Goal: Navigation & Orientation: Find specific page/section

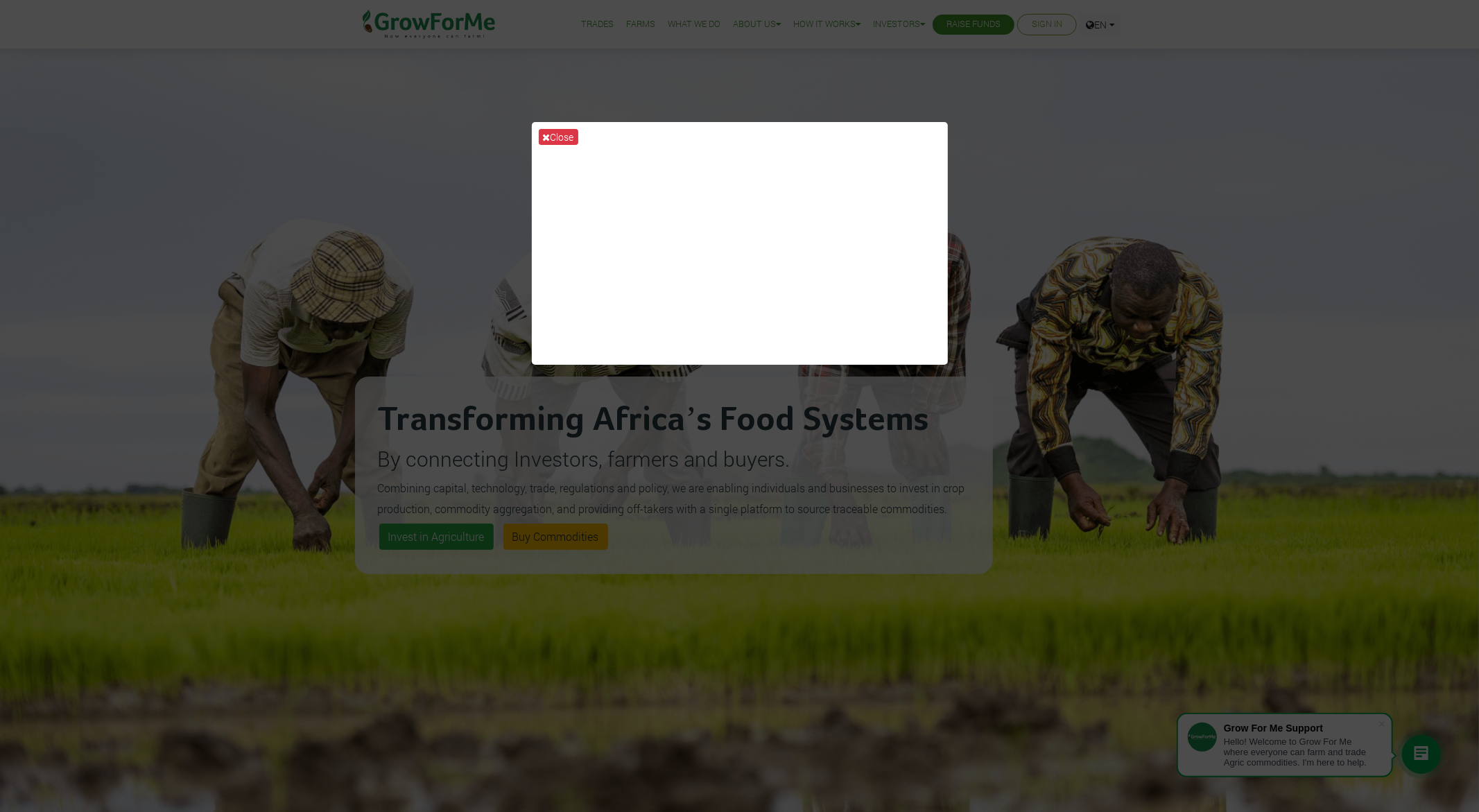
click at [1051, 153] on div "Close" at bounding box center [739, 406] width 1479 height 812
click at [547, 135] on icon at bounding box center [547, 137] width 8 height 10
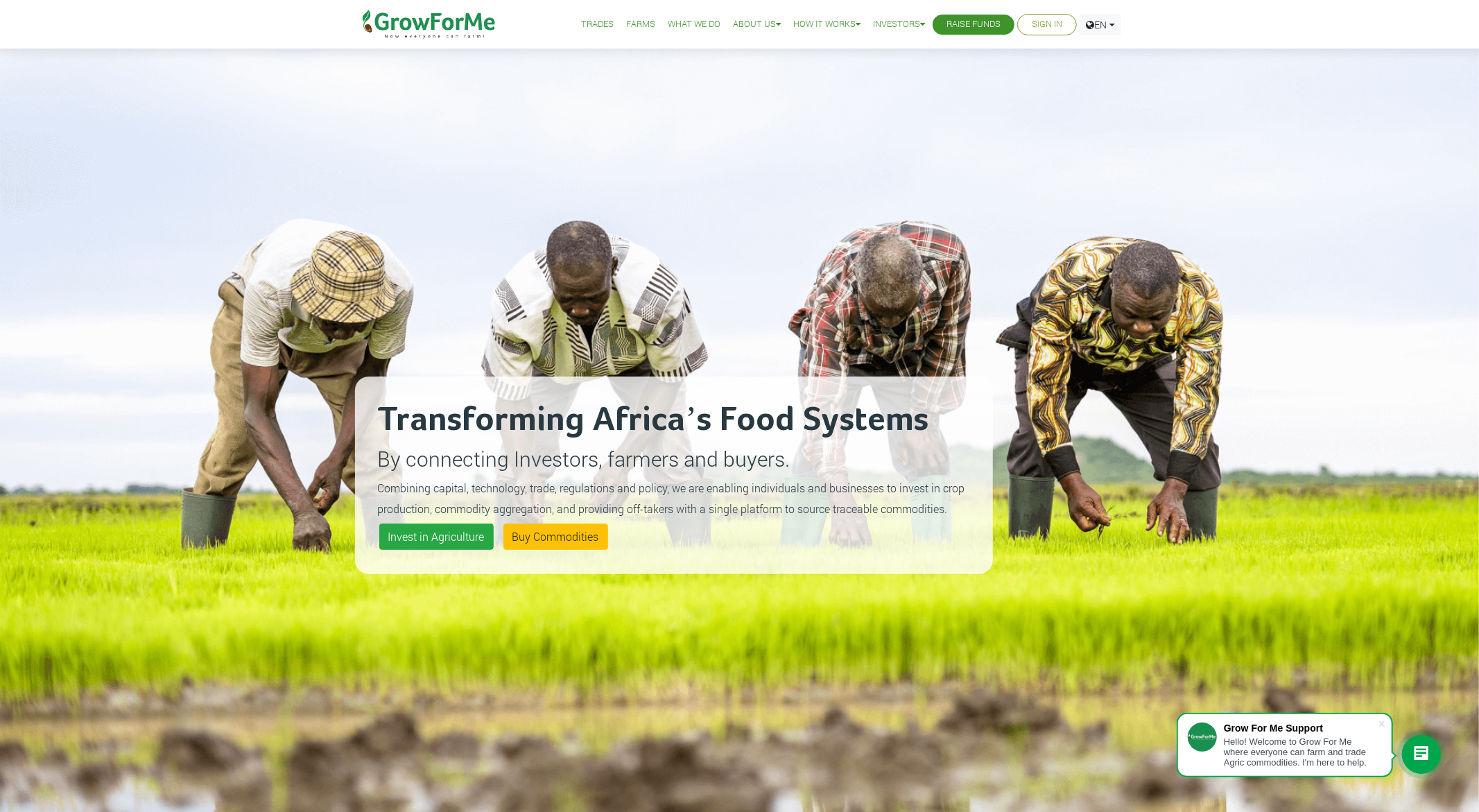
click at [584, 21] on link "Trades" at bounding box center [597, 25] width 33 height 14
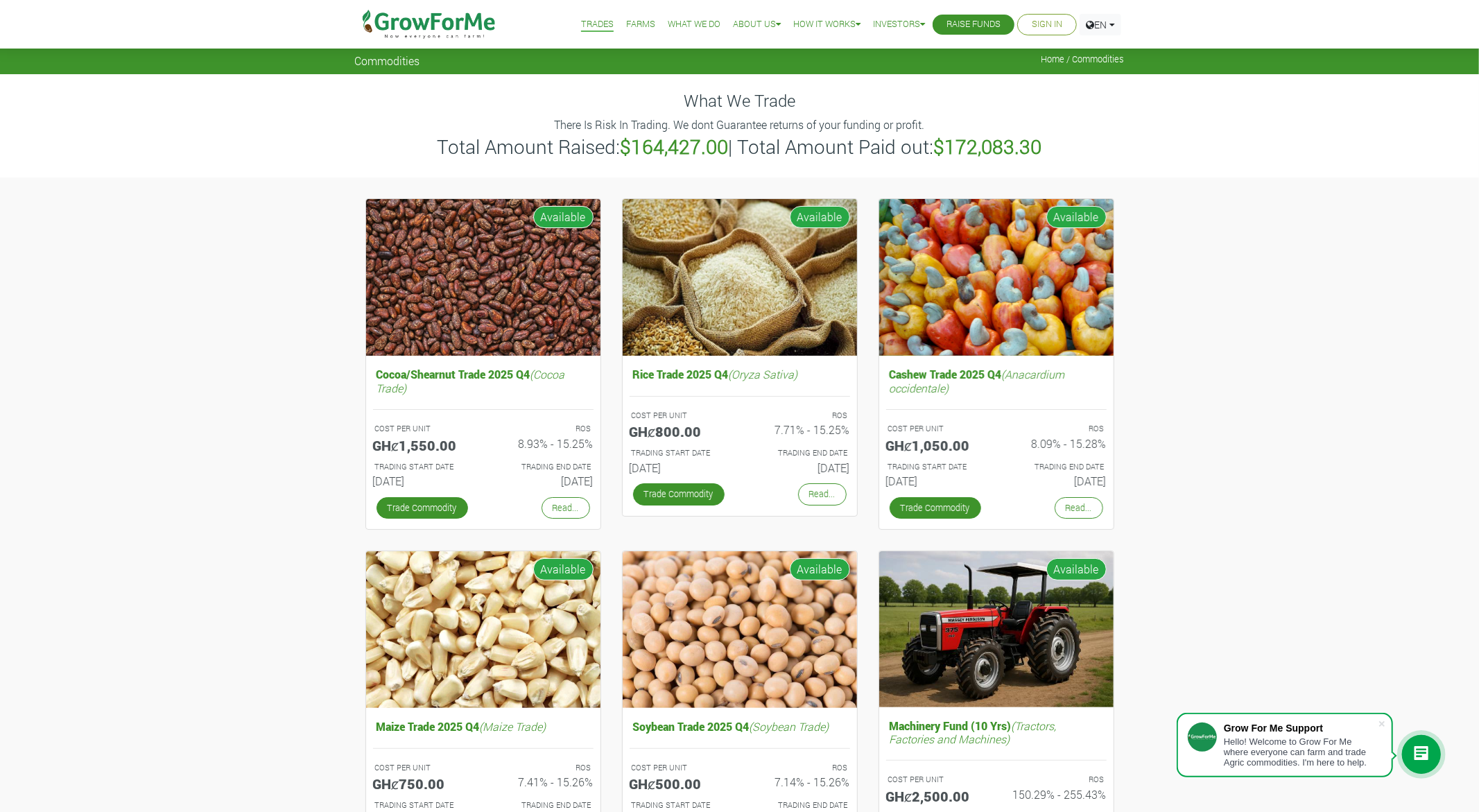
click at [424, 25] on img at bounding box center [429, 24] width 142 height 48
